Goal: Information Seeking & Learning: Compare options

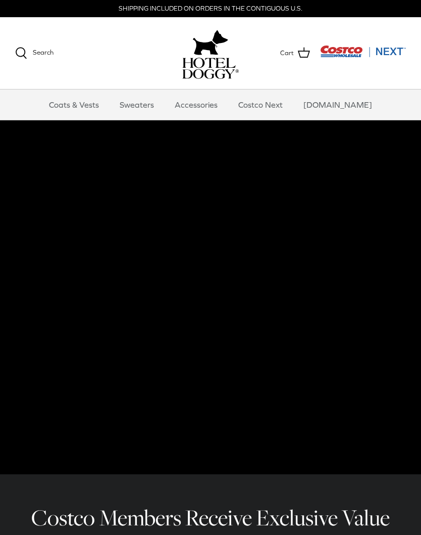
click at [84, 109] on link "Coats & Vests" at bounding box center [74, 104] width 68 height 30
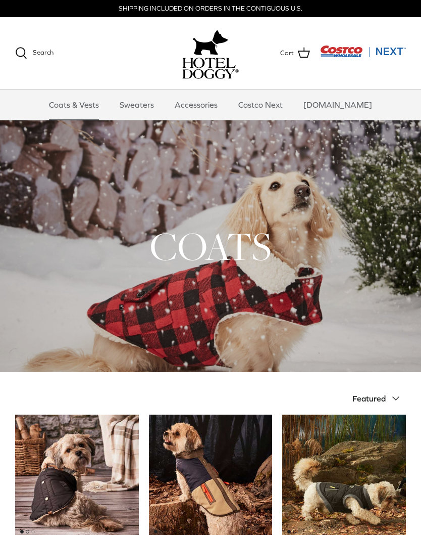
click at [156, 104] on link "Sweaters" at bounding box center [137, 104] width 53 height 30
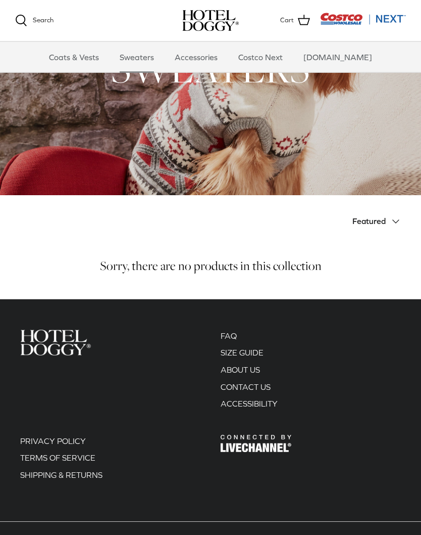
scroll to position [118, 0]
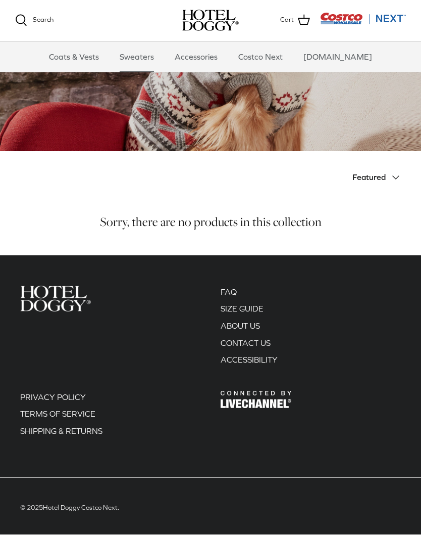
click at [398, 177] on icon "Down" at bounding box center [396, 178] width 12 height 12
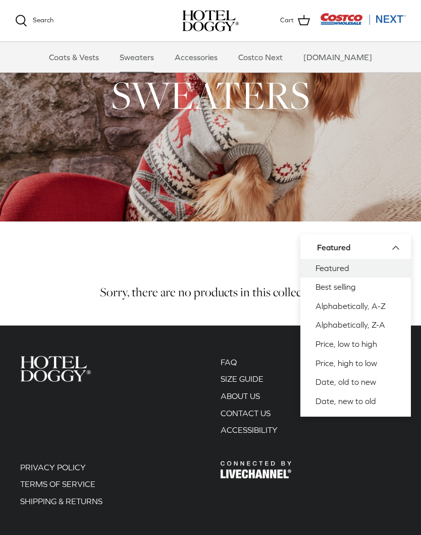
scroll to position [0, 0]
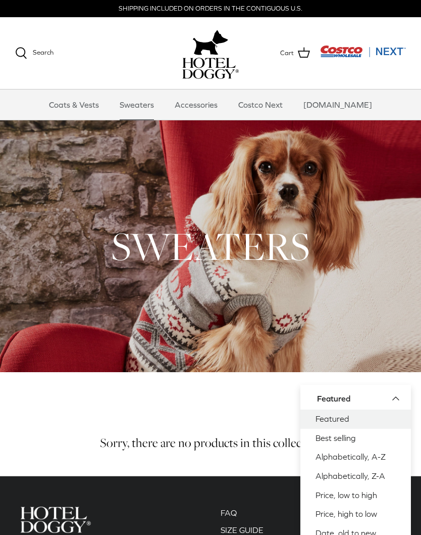
click at [210, 101] on link "Accessories" at bounding box center [196, 104] width 61 height 30
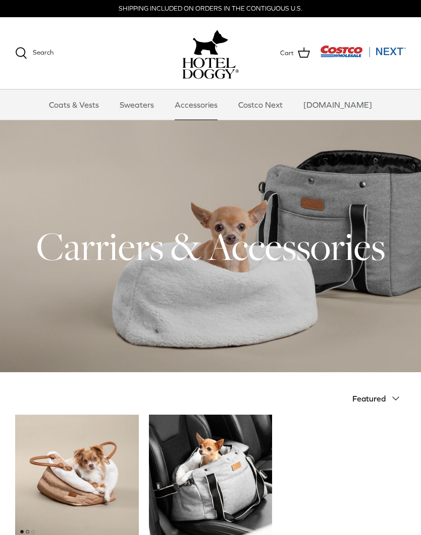
click at [275, 102] on link "Costco Next" at bounding box center [260, 104] width 63 height 30
click at [88, 111] on link "Coats & Vests" at bounding box center [74, 104] width 68 height 30
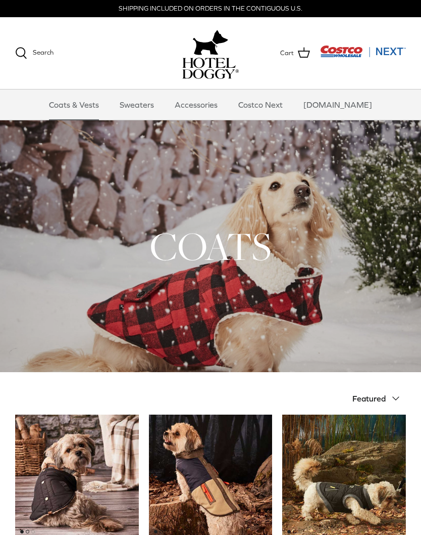
click at [155, 106] on link "Sweaters" at bounding box center [137, 104] width 53 height 30
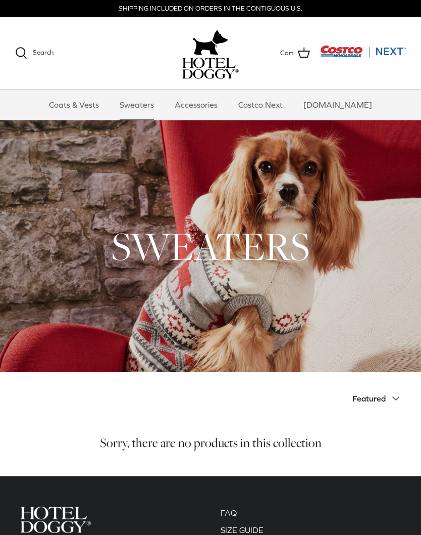
click at [104, 101] on link "Coats & Vests" at bounding box center [74, 104] width 68 height 30
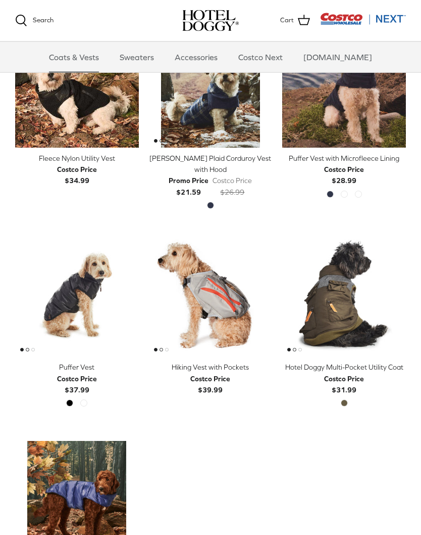
scroll to position [914, 0]
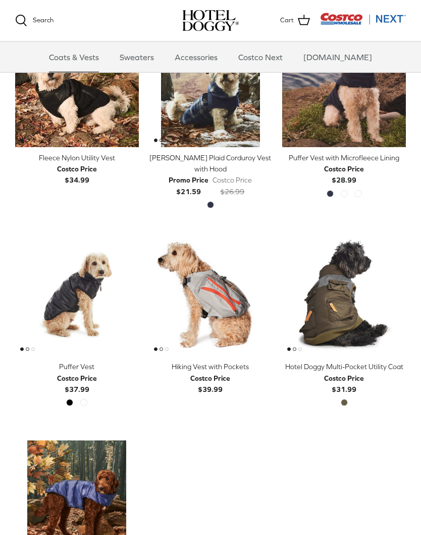
click at [416, 298] on div "Sort by Featured Down Featured Best selling Alphabetically, A-Z Alphabetically,…" at bounding box center [210, 10] width 421 height 1279
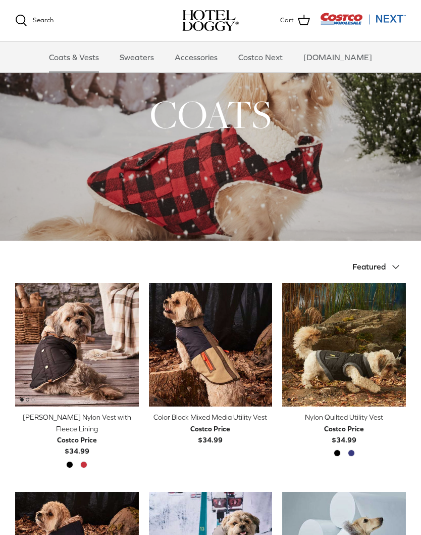
scroll to position [0, 0]
